Goal: Check status: Check status

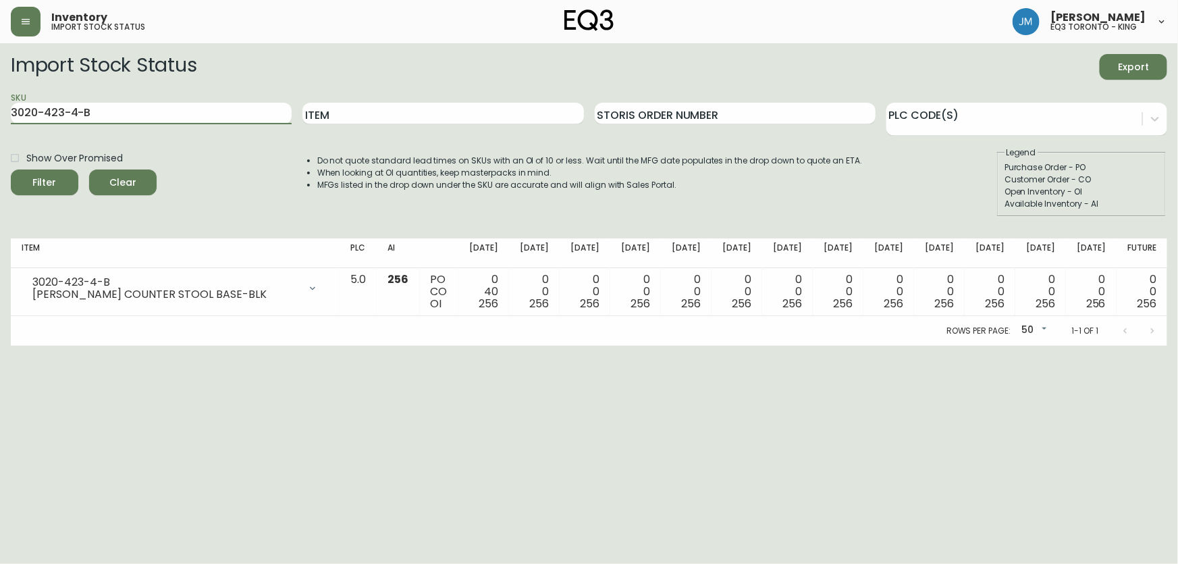
click at [0, 121] on main "Import Stock Status Export SKU 3020-423-4-B Item Storis Order Number PLC Code(s…" at bounding box center [589, 194] width 1178 height 302
type input "[PHONE_NUMBER]"
click at [11, 169] on button "Filter" at bounding box center [44, 182] width 67 height 26
drag, startPoint x: 94, startPoint y: 115, endPoint x: 0, endPoint y: 108, distance: 94.8
click at [0, 108] on main "Import Stock Status Export SKU [PHONE_NUMBER] Item Storis Order Number PLC Code…" at bounding box center [589, 194] width 1178 height 302
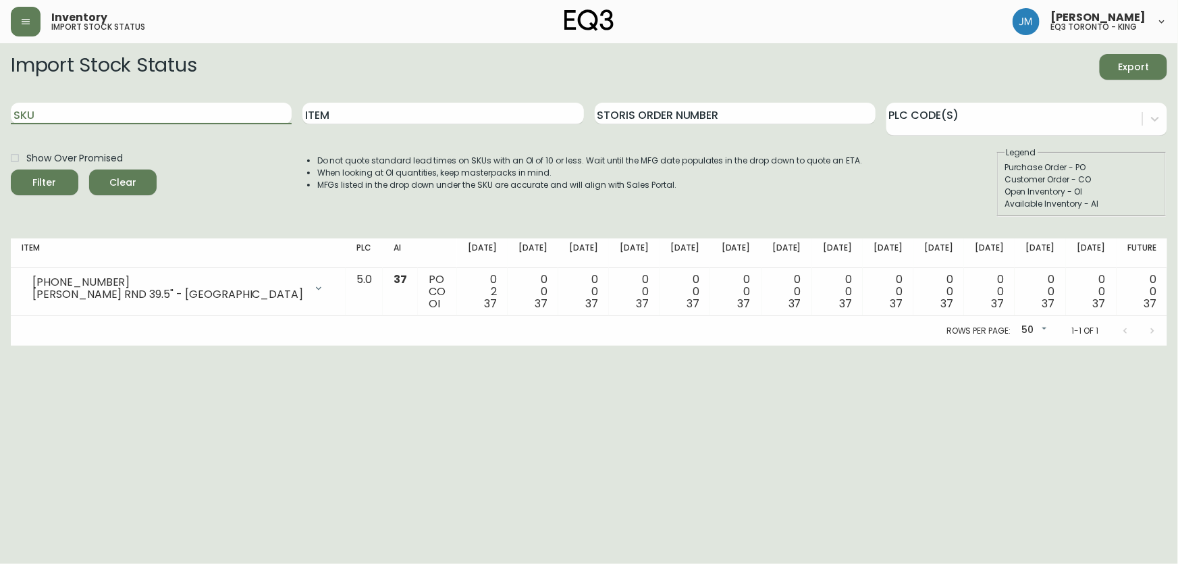
paste input "[PHONE_NUMBER]"
type input "[PHONE_NUMBER]"
click at [11, 169] on button "Filter" at bounding box center [44, 182] width 67 height 26
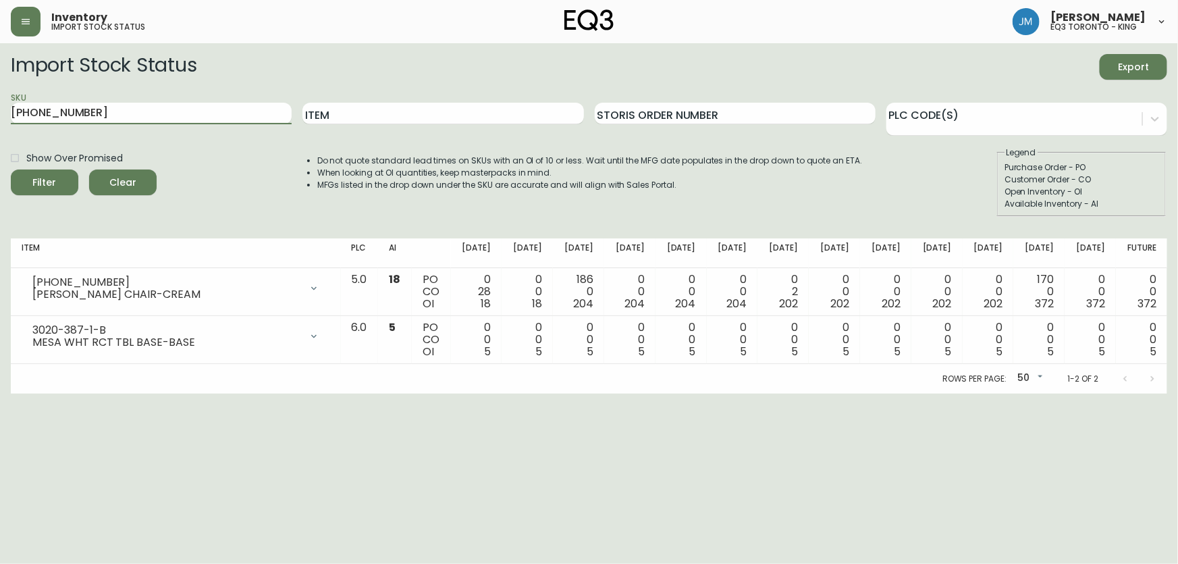
drag, startPoint x: 99, startPoint y: 109, endPoint x: 0, endPoint y: 101, distance: 98.9
click at [0, 101] on main "Import Stock Status Export SKU [PHONE_NUMBER] Item Storis Order Number PLC Code…" at bounding box center [589, 218] width 1178 height 350
